Goal: Information Seeking & Learning: Learn about a topic

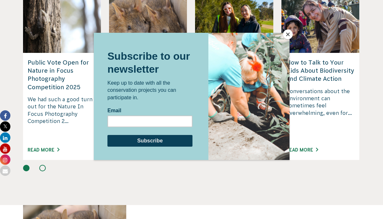
scroll to position [1708, 0]
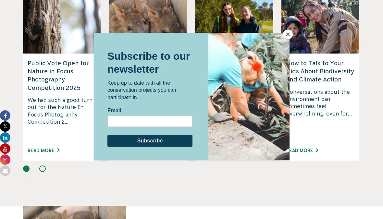
click at [46, 127] on div at bounding box center [191, 109] width 383 height 219
click at [53, 123] on div at bounding box center [191, 109] width 383 height 219
click at [284, 36] on button "Close" at bounding box center [288, 35] width 10 height 10
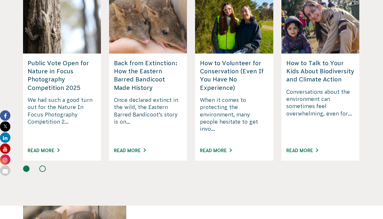
click at [41, 148] on link "Read More" at bounding box center [44, 150] width 32 height 5
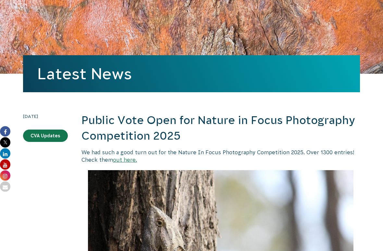
scroll to position [49, 0]
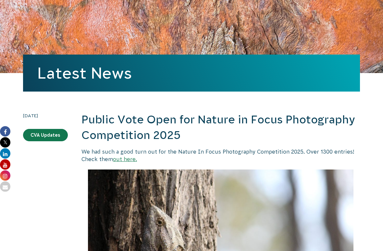
click at [128, 160] on link "out here." at bounding box center [125, 159] width 24 height 6
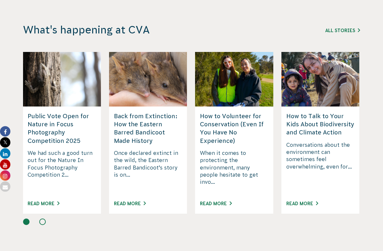
scroll to position [1655, 0]
click at [43, 201] on link "Read More" at bounding box center [44, 203] width 32 height 5
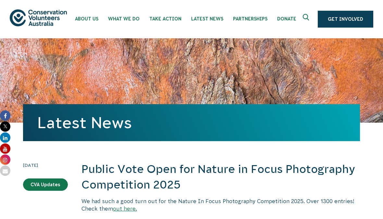
click at [126, 207] on link "out here." at bounding box center [125, 209] width 24 height 6
